Goal: Task Accomplishment & Management: Manage account settings

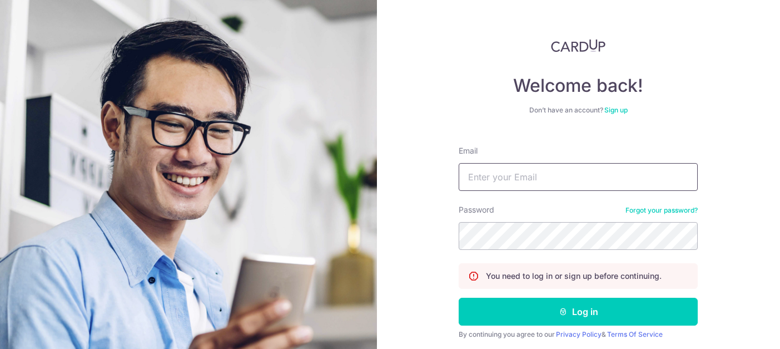
click at [518, 177] on input "Email" at bounding box center [578, 177] width 239 height 28
type input "shizheng@yahoo.com"
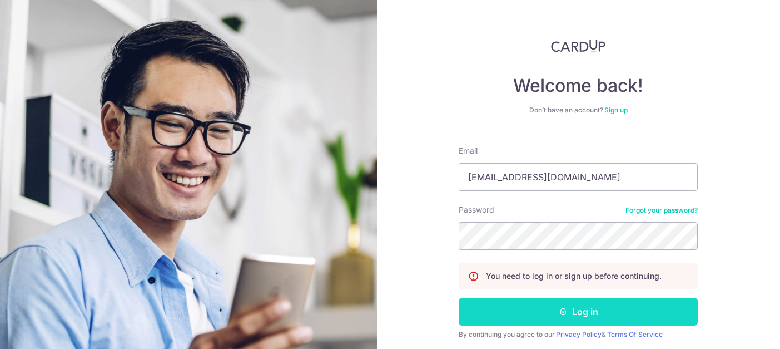
click at [573, 312] on button "Log in" at bounding box center [578, 311] width 239 height 28
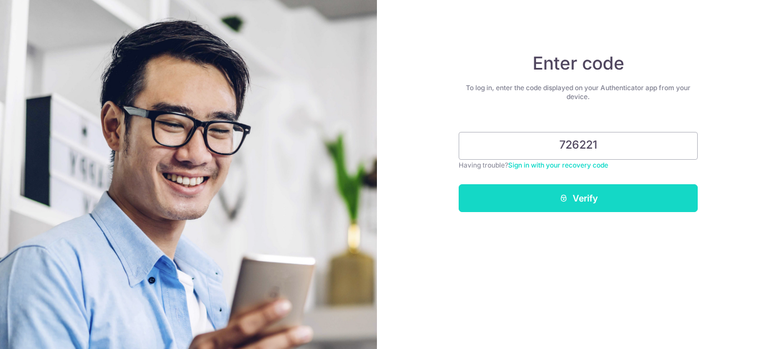
type input "726221"
click at [587, 195] on button "Verify" at bounding box center [578, 198] width 239 height 28
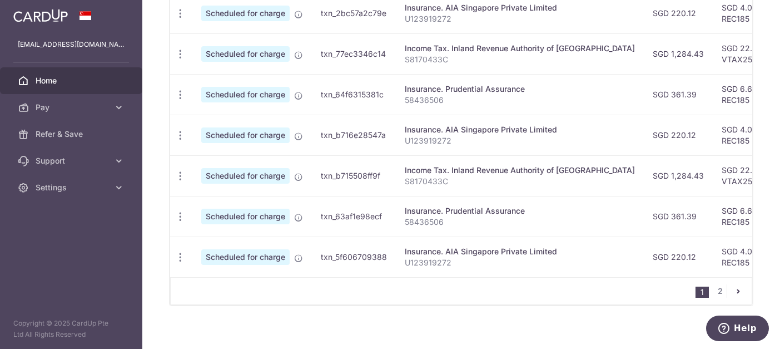
scroll to position [503, 0]
